Goal: Task Accomplishment & Management: Use online tool/utility

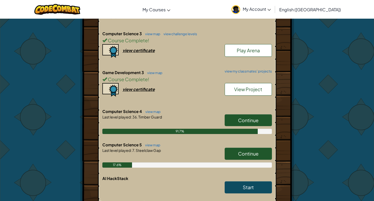
scroll to position [447, 0]
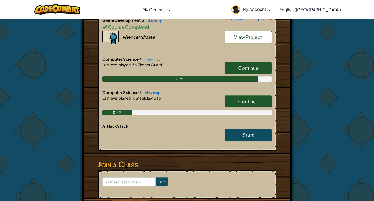
click at [239, 98] on span "Continue" at bounding box center [248, 101] width 20 height 6
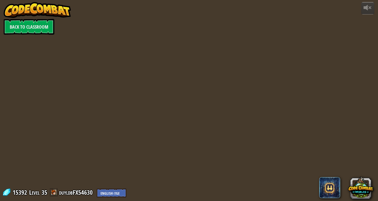
select select "en-[GEOGRAPHIC_DATA]"
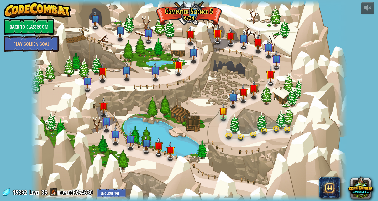
select select "en-[GEOGRAPHIC_DATA]"
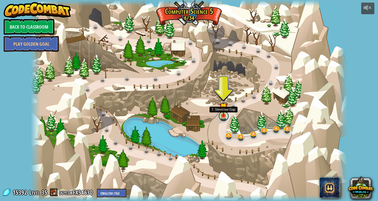
click at [222, 117] on link at bounding box center [224, 116] width 11 height 11
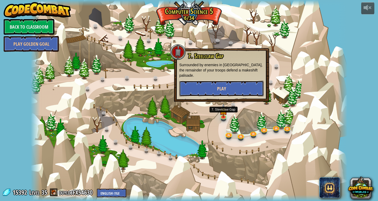
click at [213, 87] on button "Play" at bounding box center [221, 89] width 85 height 16
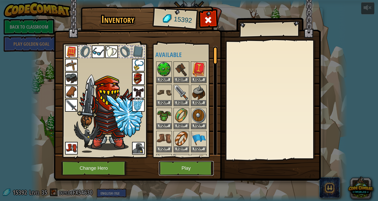
click at [196, 164] on button "Play" at bounding box center [186, 168] width 55 height 14
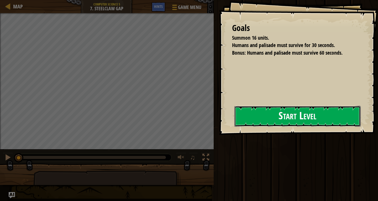
click at [235, 124] on button "Start Level" at bounding box center [298, 116] width 126 height 21
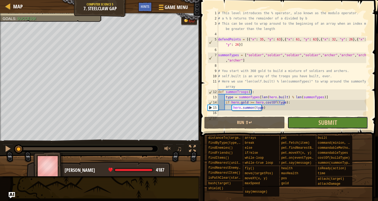
click at [307, 123] on button "Submit" at bounding box center [328, 123] width 81 height 12
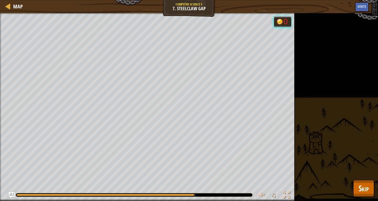
click at [231, 195] on div at bounding box center [134, 194] width 236 height 3
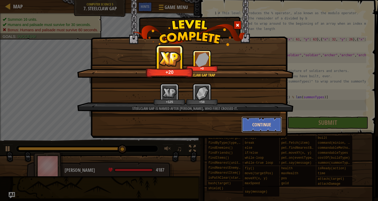
click at [247, 123] on button "Continue" at bounding box center [262, 125] width 41 height 16
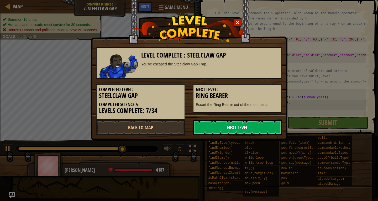
click at [232, 127] on link "Next Level" at bounding box center [237, 128] width 89 height 16
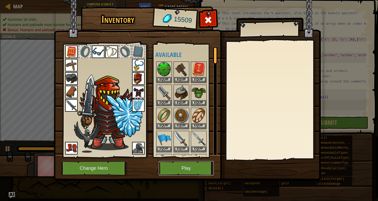
click at [193, 165] on button "Play" at bounding box center [186, 168] width 55 height 14
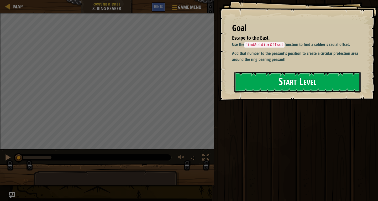
click at [245, 84] on button "Start Level" at bounding box center [298, 82] width 126 height 21
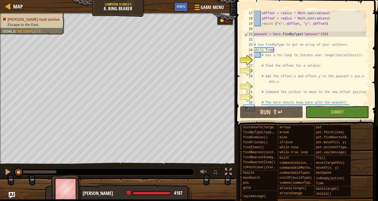
scroll to position [126, 0]
